Goal: Task Accomplishment & Management: Complete application form

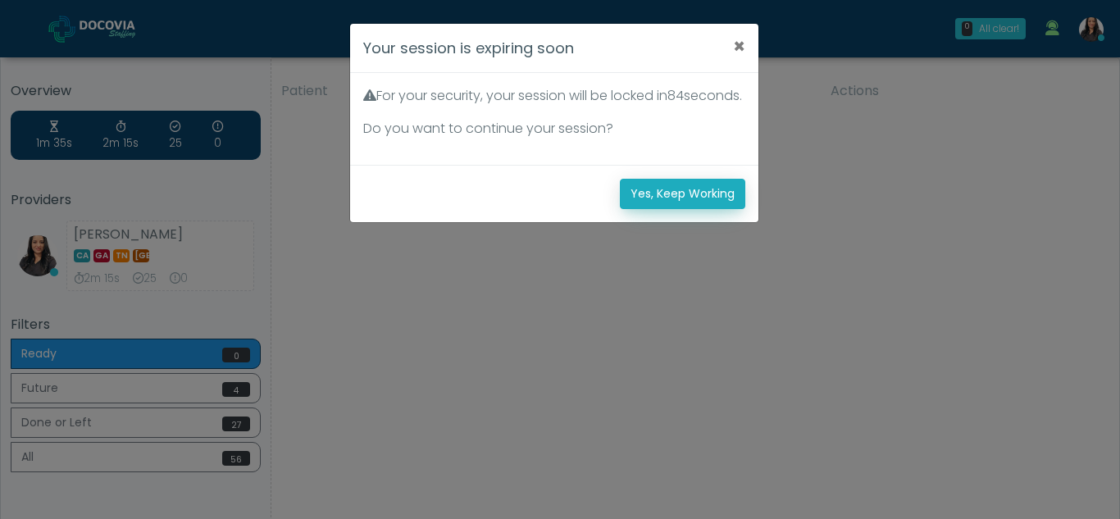
click at [707, 209] on button "Yes, Keep Working" at bounding box center [682, 194] width 125 height 30
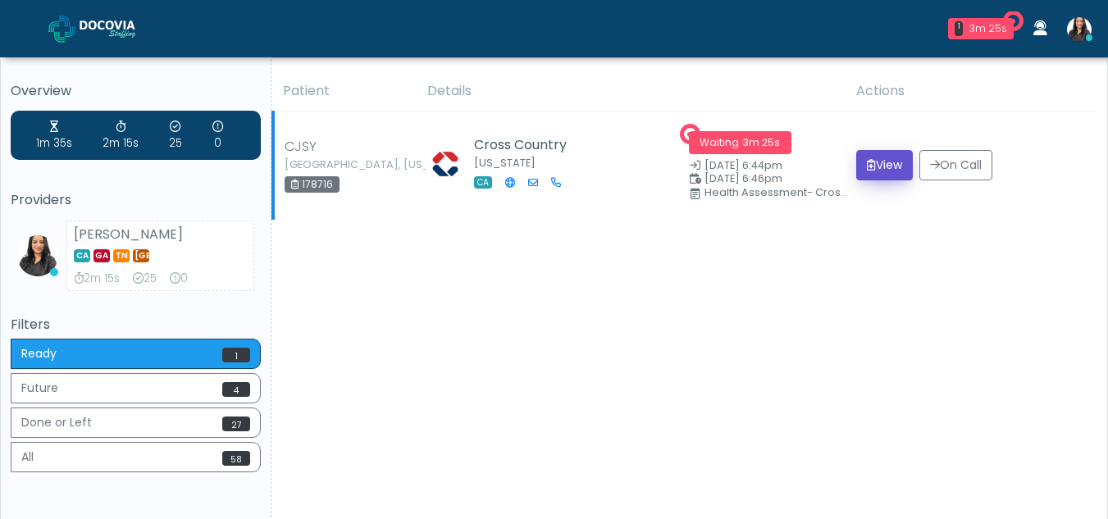
click at [890, 166] on button "View" at bounding box center [884, 165] width 57 height 30
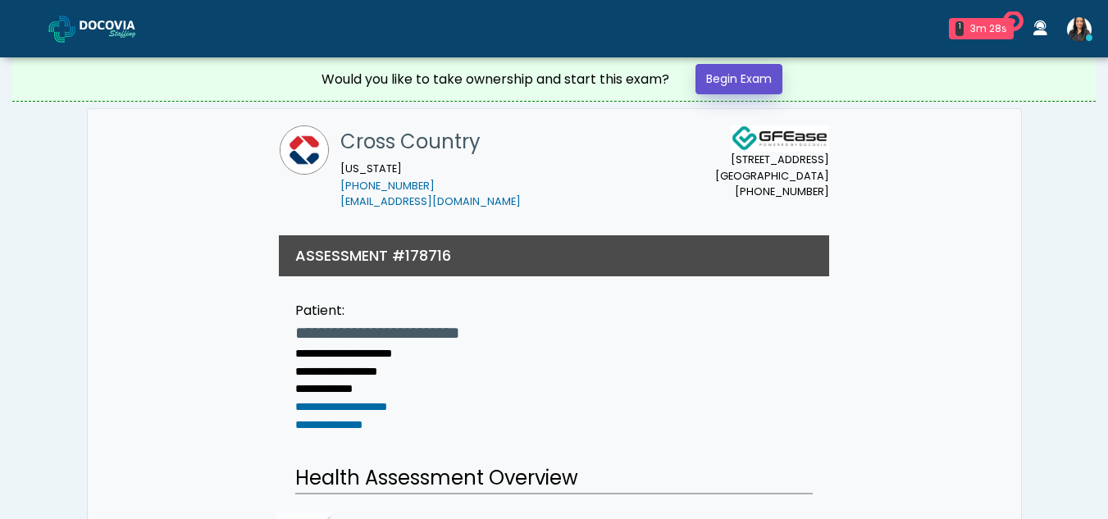
click at [731, 79] on link "Begin Exam" at bounding box center [738, 79] width 87 height 30
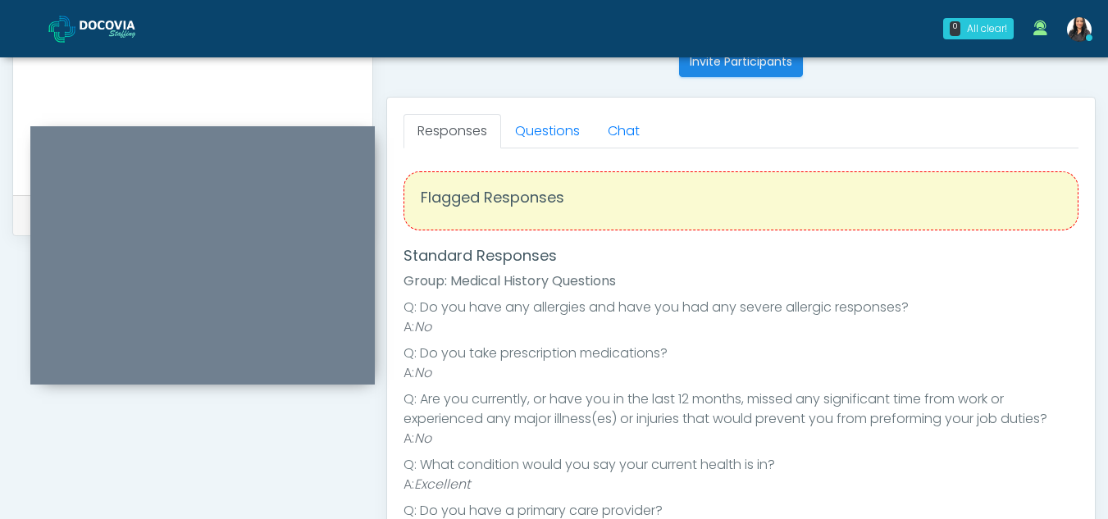
scroll to position [669, 0]
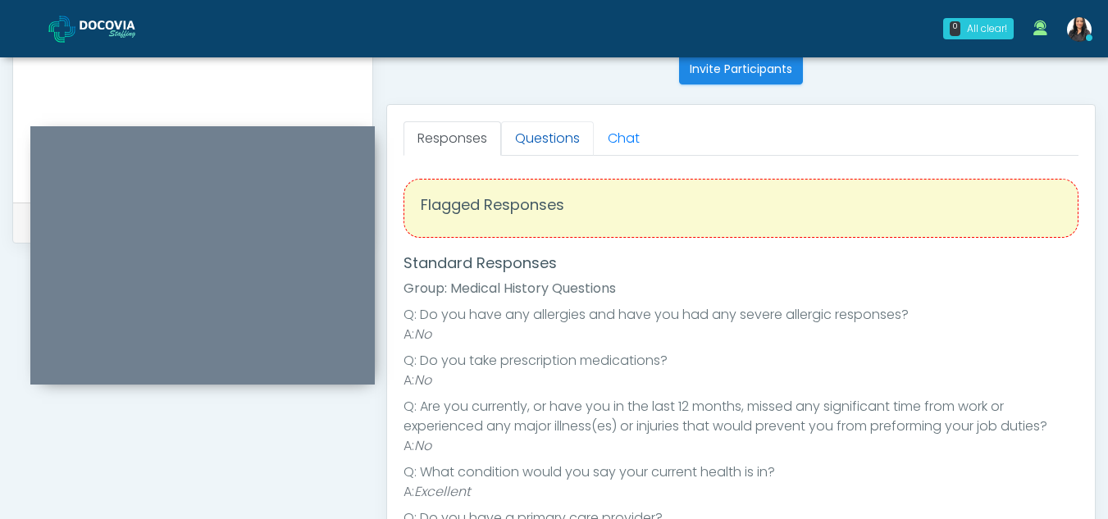
click at [568, 130] on link "Questions" at bounding box center [547, 138] width 93 height 34
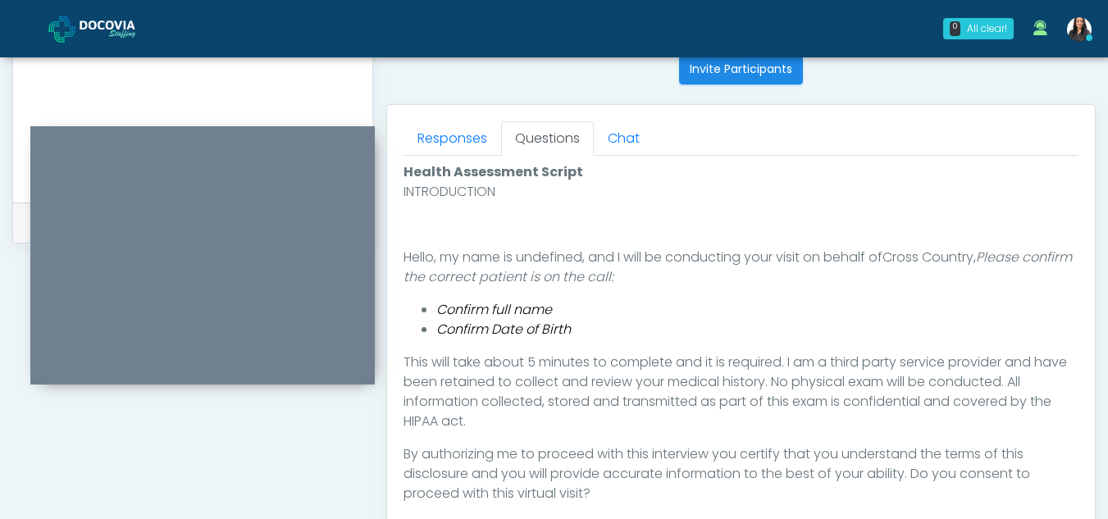
scroll to position [812, 0]
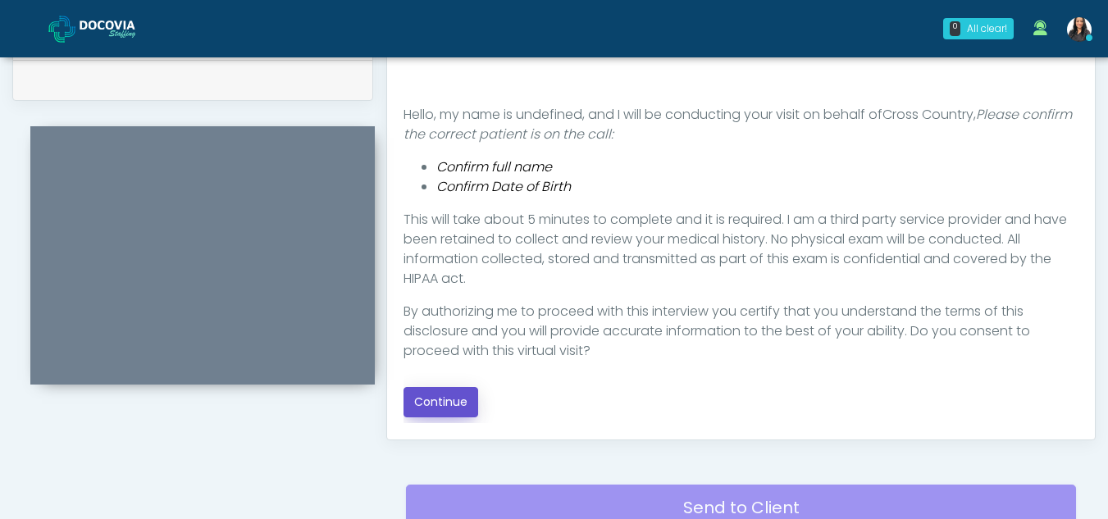
click at [426, 397] on button "Continue" at bounding box center [440, 402] width 75 height 30
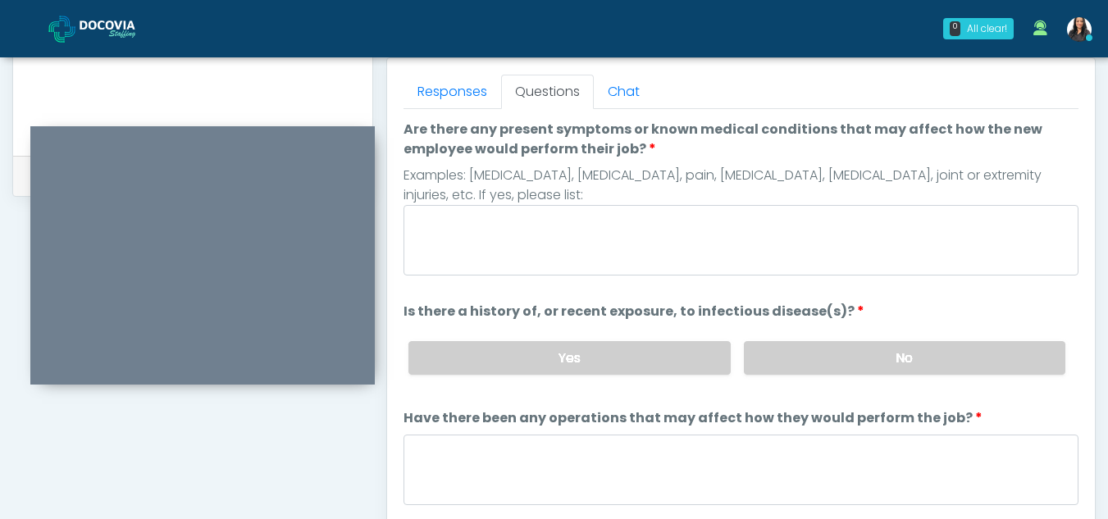
scroll to position [706, 0]
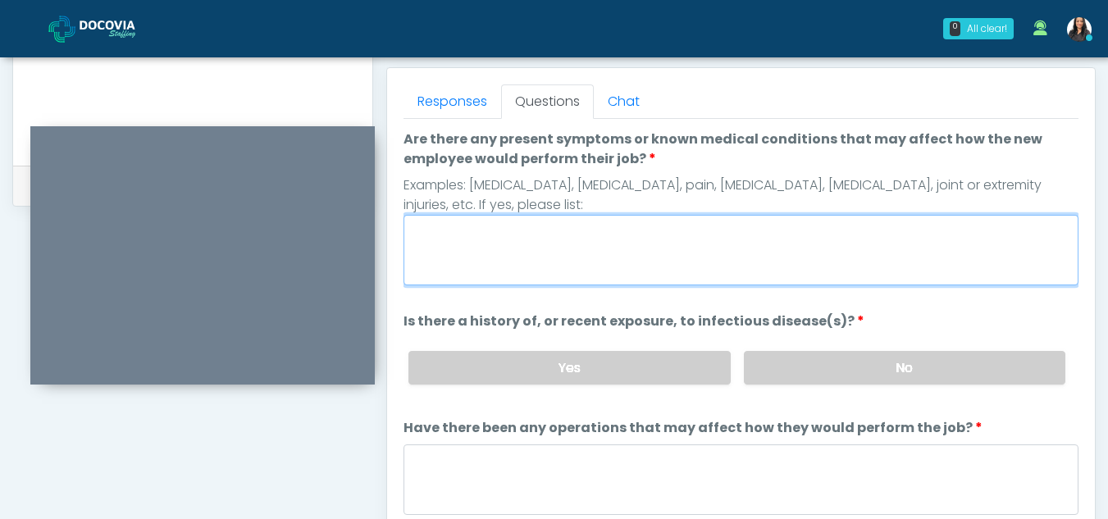
click at [480, 238] on textarea "Are there any present symptoms or known medical conditions that may affect how …" at bounding box center [740, 250] width 675 height 71
type textarea "**"
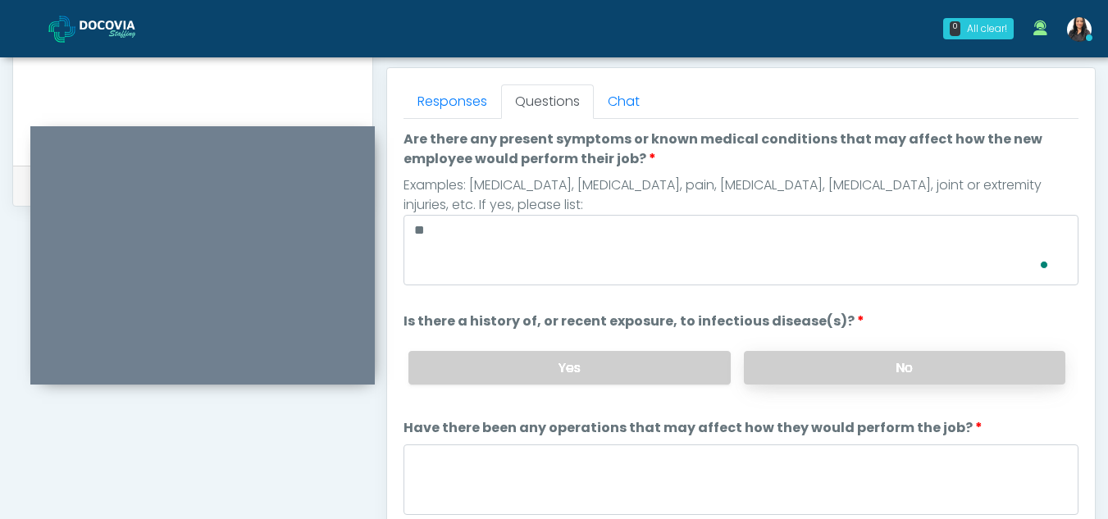
click at [844, 378] on label "No" at bounding box center [904, 368] width 321 height 34
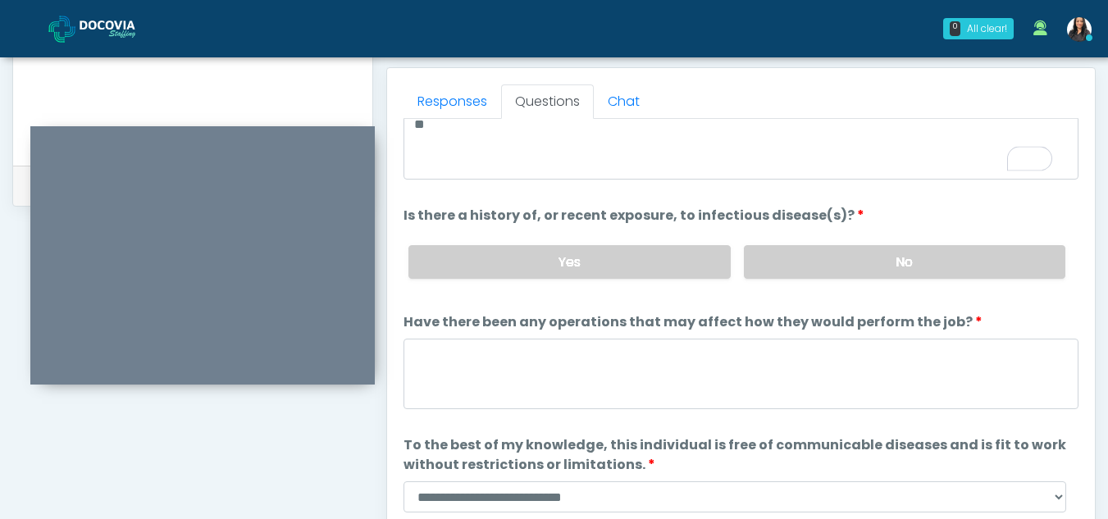
scroll to position [140, 0]
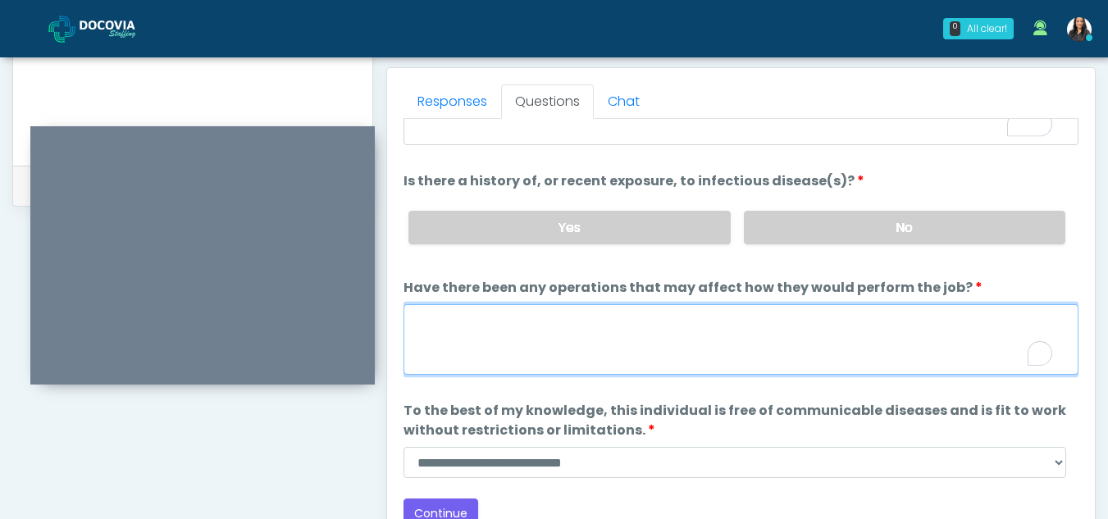
click at [486, 336] on textarea "Have there been any operations that may affect how they would perform the job?" at bounding box center [740, 339] width 675 height 71
type textarea "**"
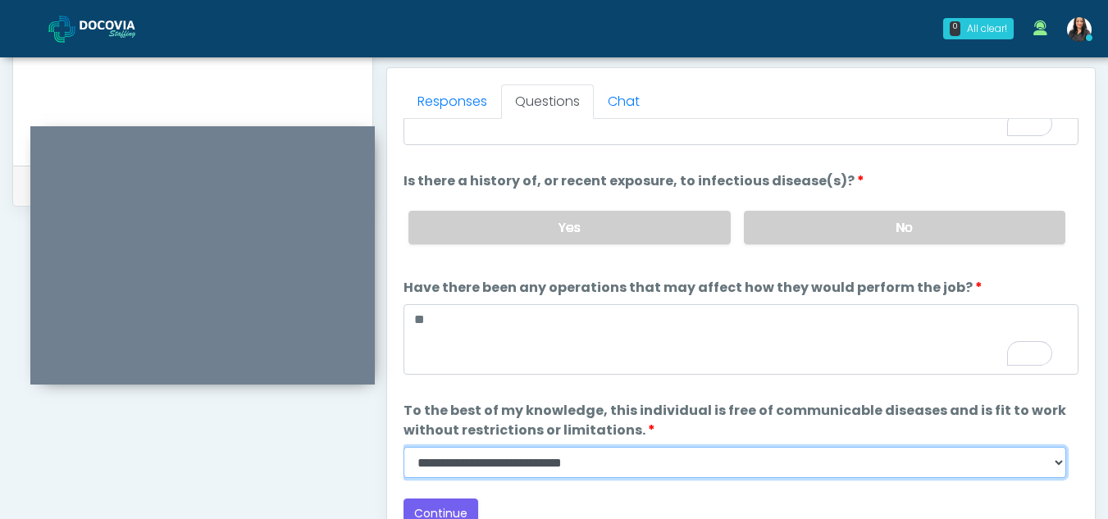
click at [1060, 462] on select "**********" at bounding box center [734, 462] width 663 height 31
select select "******"
click at [403, 447] on select "**********" at bounding box center [734, 462] width 663 height 31
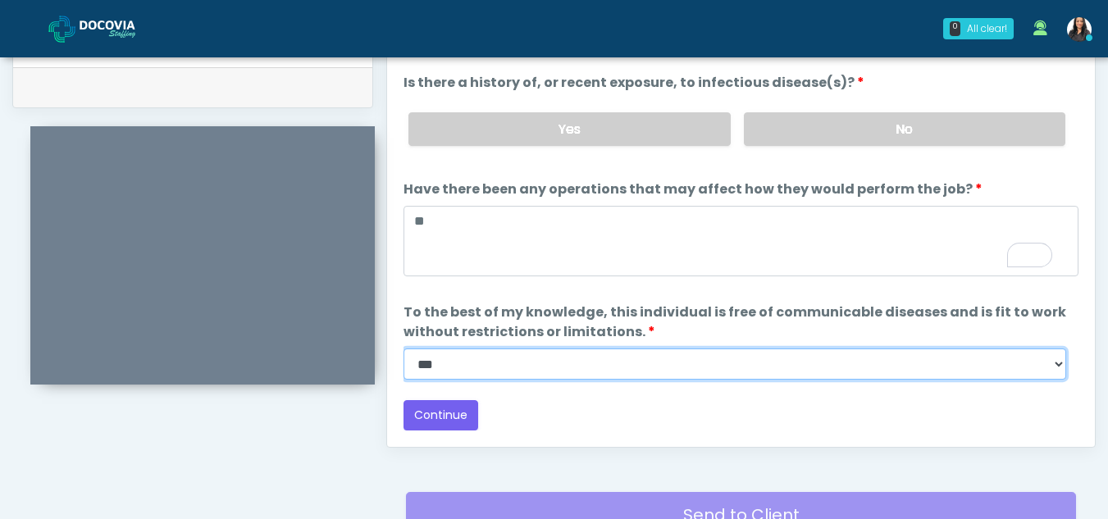
scroll to position [837, 0]
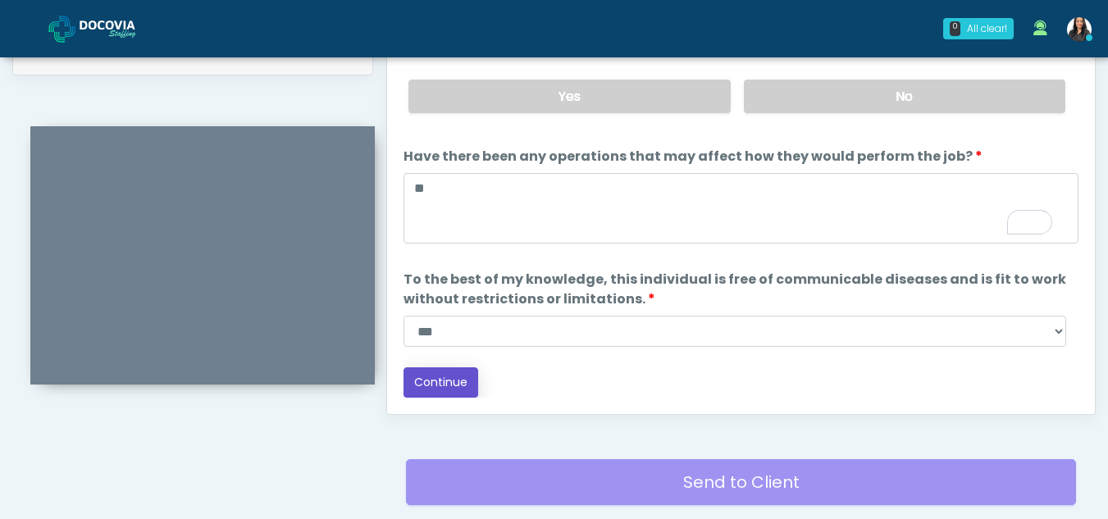
click at [452, 370] on button "Continue" at bounding box center [440, 382] width 75 height 30
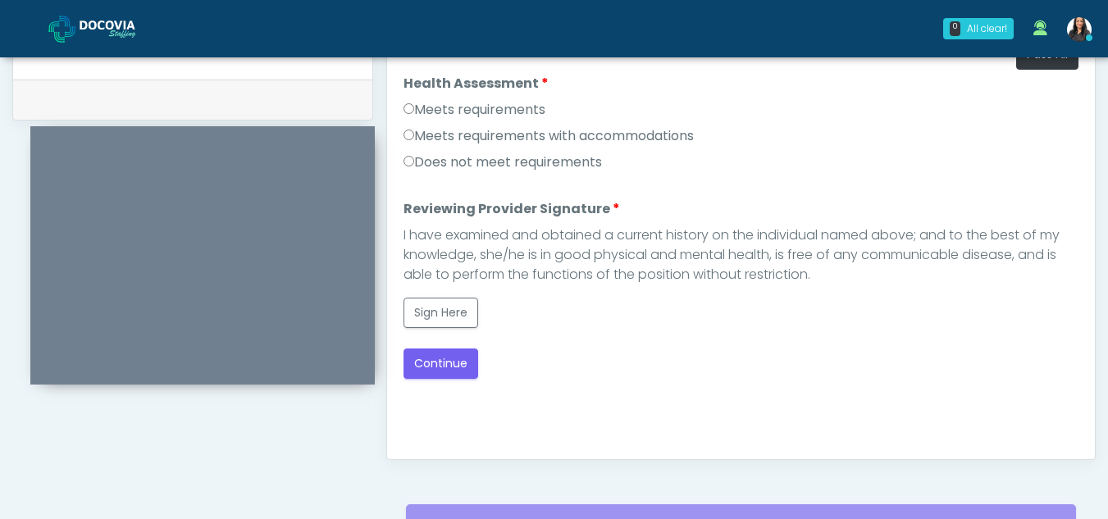
scroll to position [760, 0]
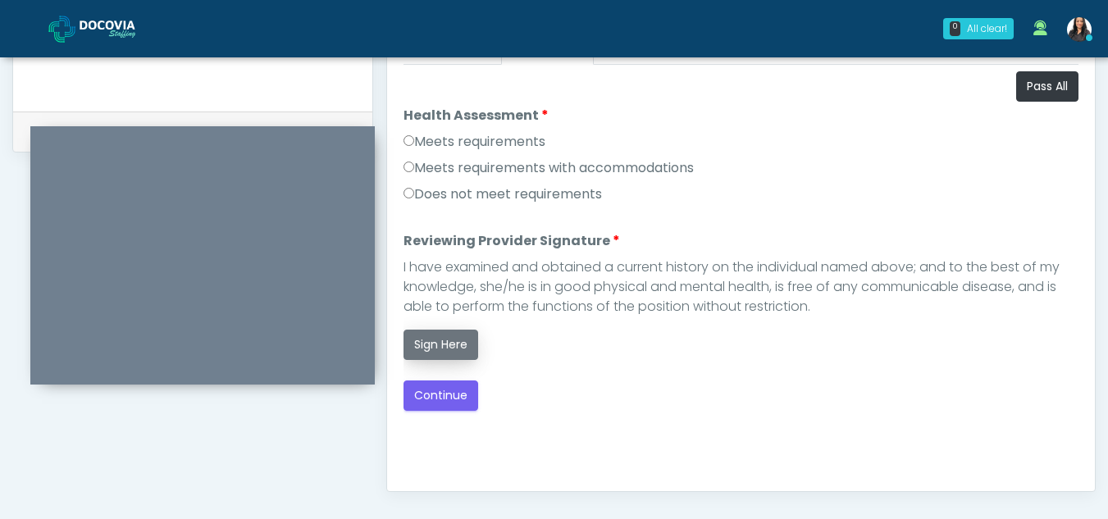
click at [442, 332] on button "Sign Here" at bounding box center [440, 345] width 75 height 30
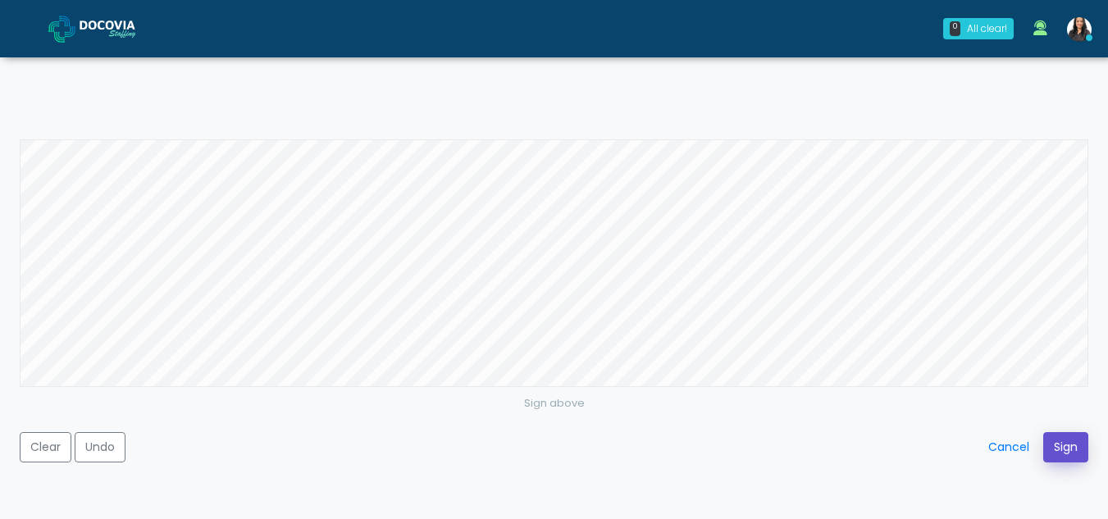
click at [1064, 446] on button "Sign" at bounding box center [1065, 447] width 45 height 30
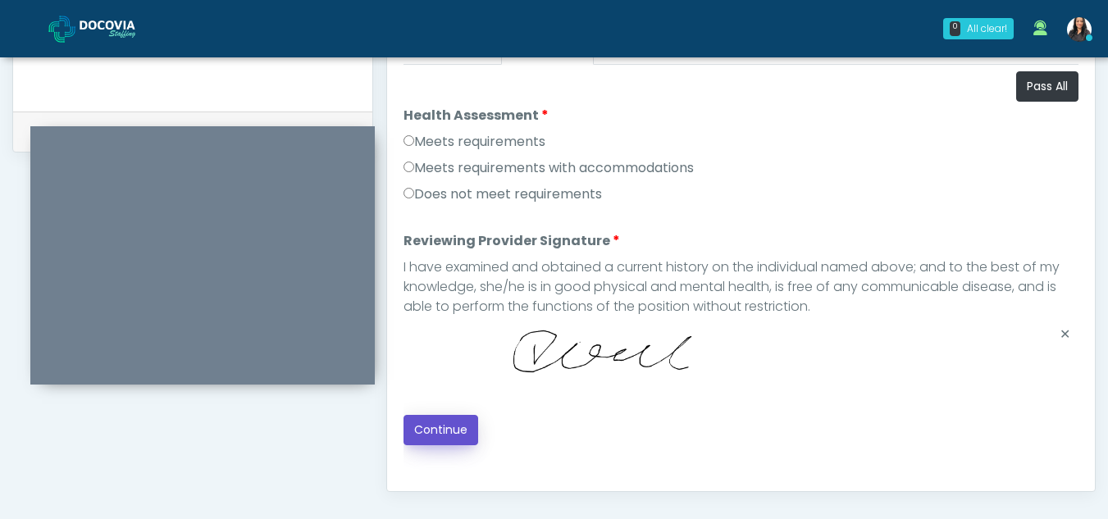
click at [417, 430] on button "Continue" at bounding box center [440, 430] width 75 height 30
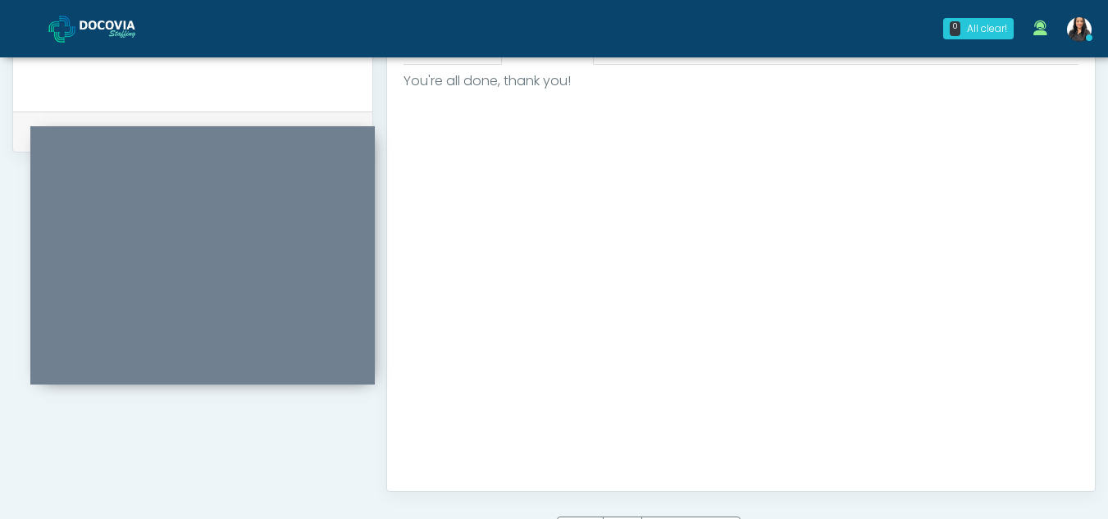
scroll to position [983, 0]
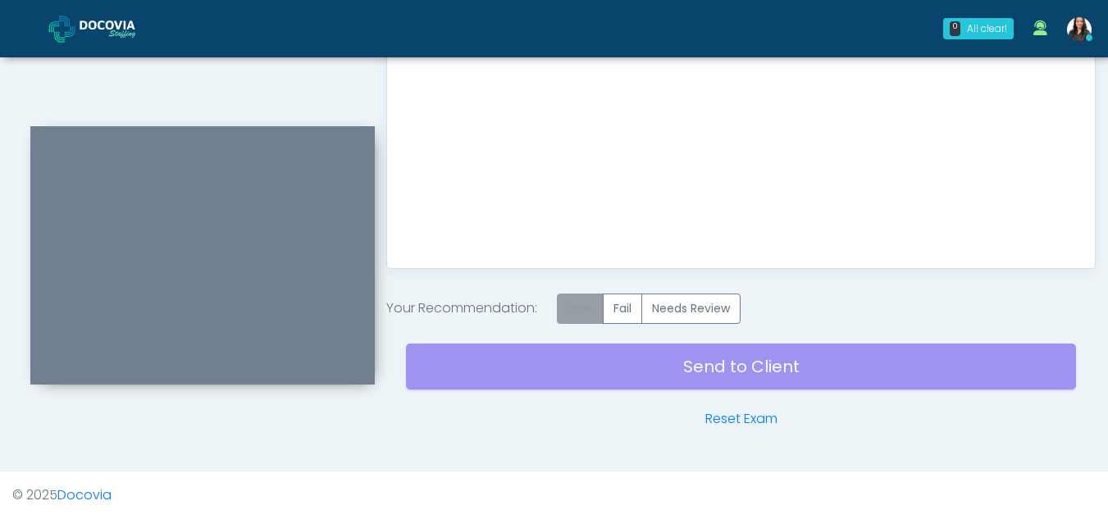
click at [589, 305] on label "Pass" at bounding box center [580, 309] width 47 height 30
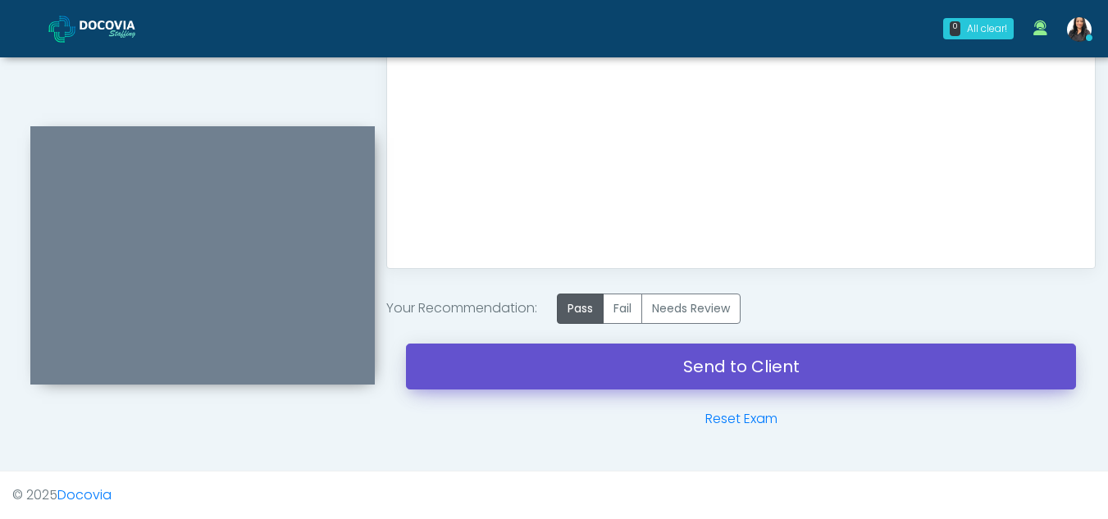
click at [694, 358] on link "Send to Client" at bounding box center [741, 367] width 670 height 46
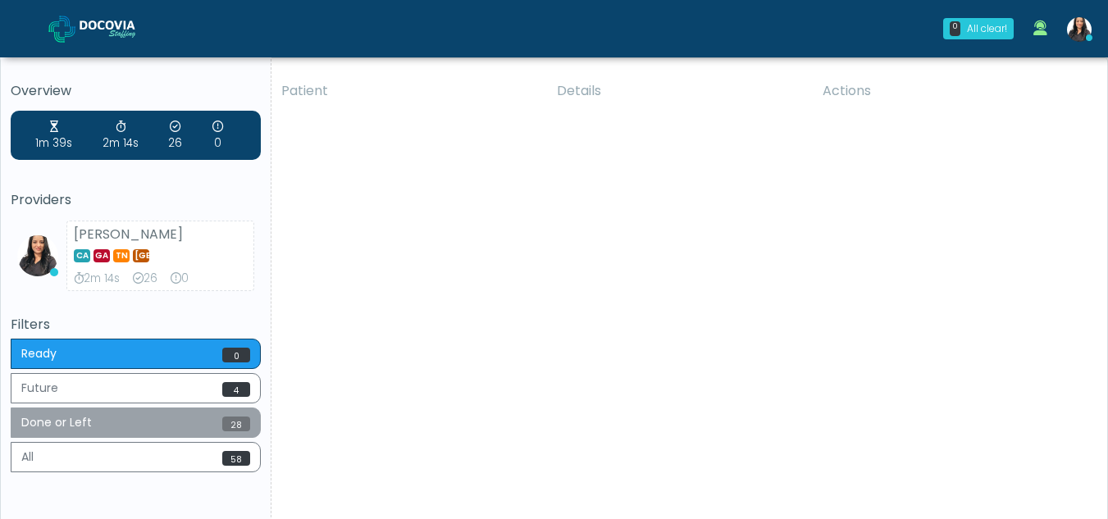
click at [130, 410] on button "Done or Left 28" at bounding box center [136, 423] width 250 height 30
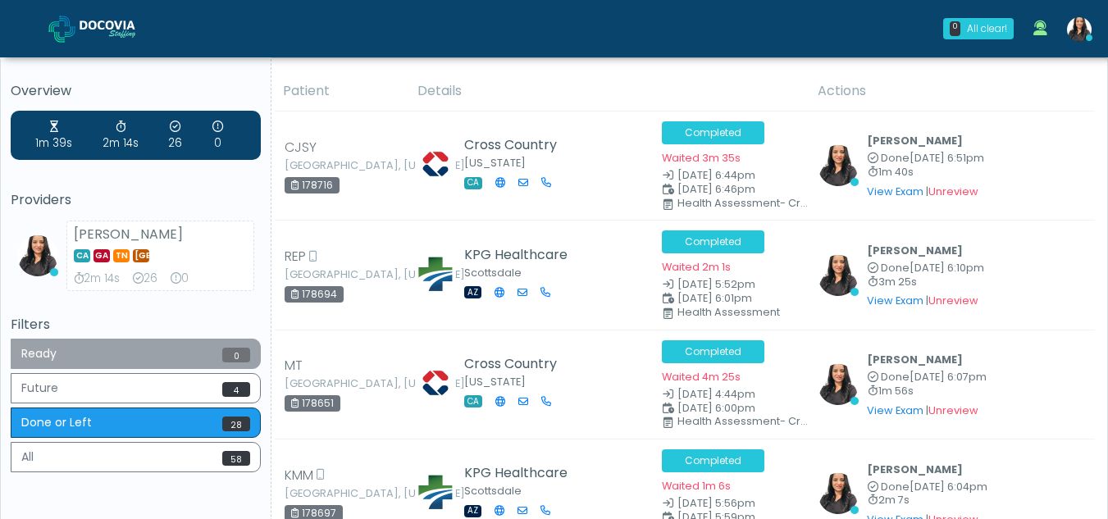
click at [145, 353] on button "Ready 0" at bounding box center [136, 354] width 250 height 30
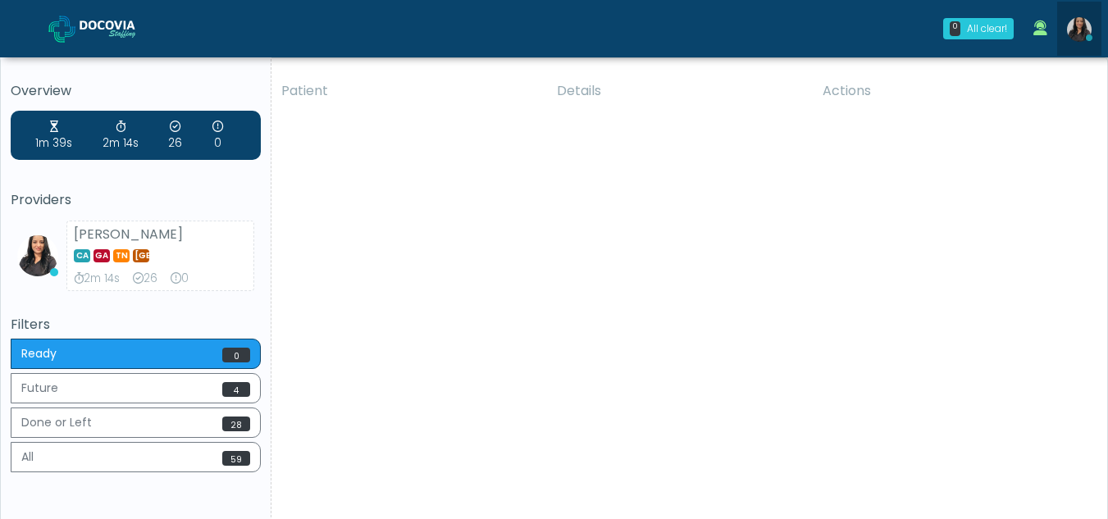
click at [1072, 25] on img at bounding box center [1079, 29] width 25 height 25
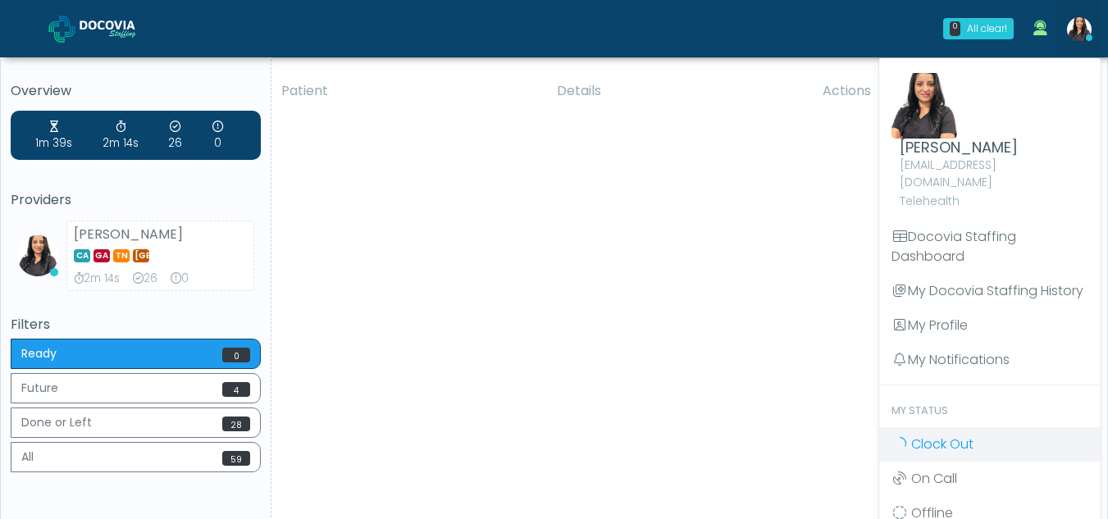
click at [908, 439] on link "Clock Out" at bounding box center [989, 444] width 221 height 34
